Goal: Information Seeking & Learning: Learn about a topic

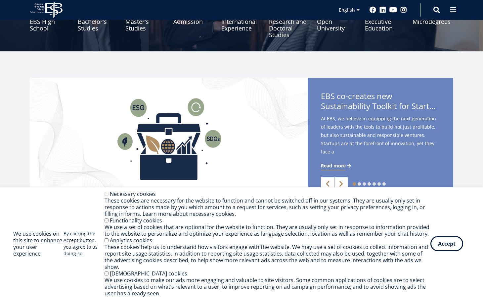
scroll to position [125, 0]
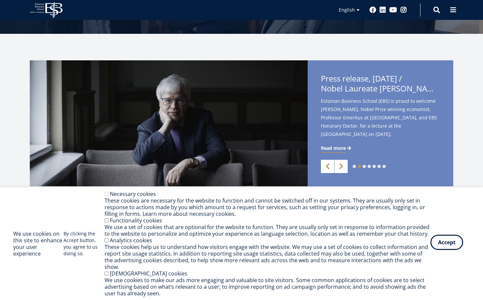
click at [451, 249] on button "Accept" at bounding box center [447, 241] width 33 height 15
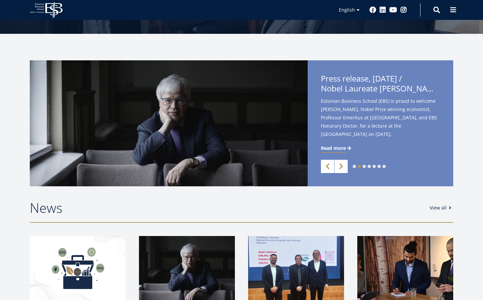
scroll to position [126, 0]
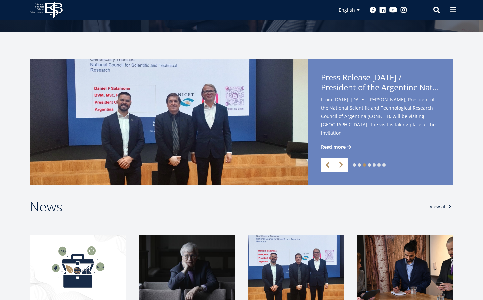
click at [325, 165] on link "Previous" at bounding box center [327, 164] width 13 height 13
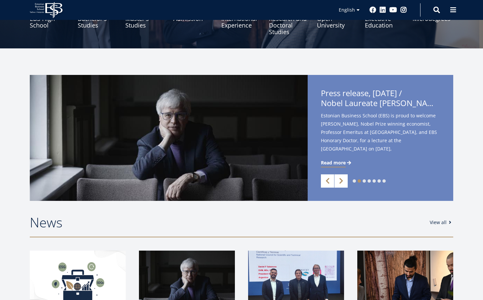
scroll to position [0, 0]
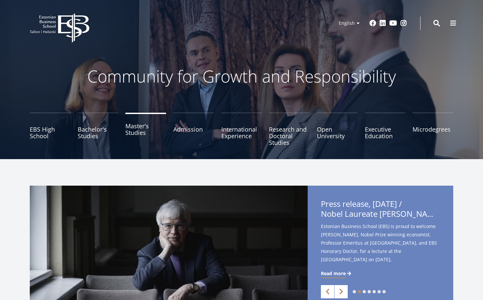
click at [137, 132] on link "Master's Studies" at bounding box center [145, 129] width 41 height 33
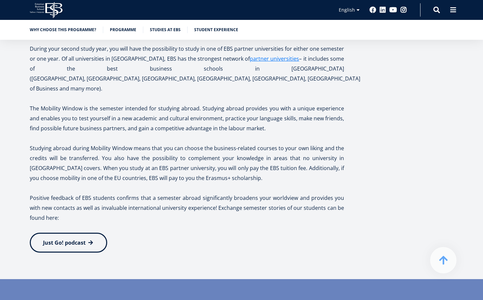
scroll to position [1318, 0]
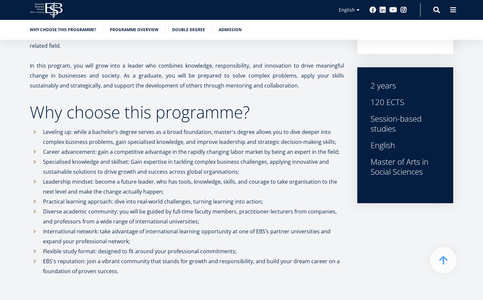
scroll to position [247, 0]
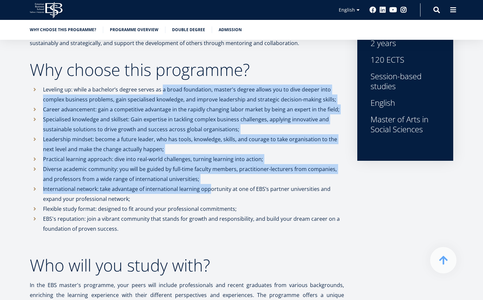
drag, startPoint x: 162, startPoint y: 92, endPoint x: 211, endPoint y: 187, distance: 106.6
click at [211, 187] on ul "Leveling up: while a bachelor’s degree serves as a broad foundation, master's d…" at bounding box center [187, 163] width 314 height 159
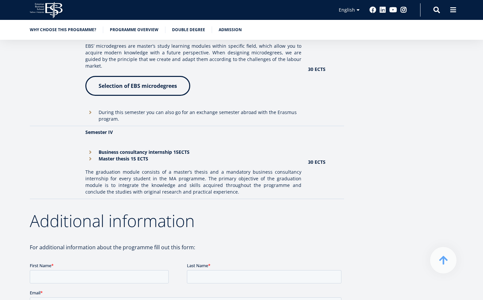
scroll to position [893, 0]
